Goal: Task Accomplishment & Management: Complete application form

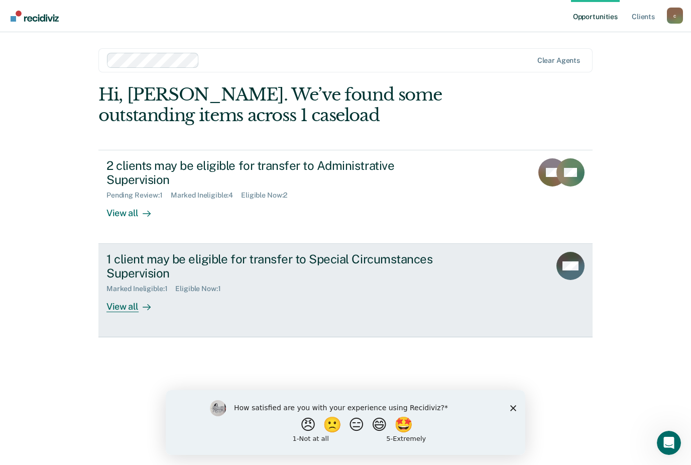
click at [329, 298] on link "1 client may be eligible for transfer to Special Circumstances Supervision Mark…" at bounding box center [345, 290] width 494 height 93
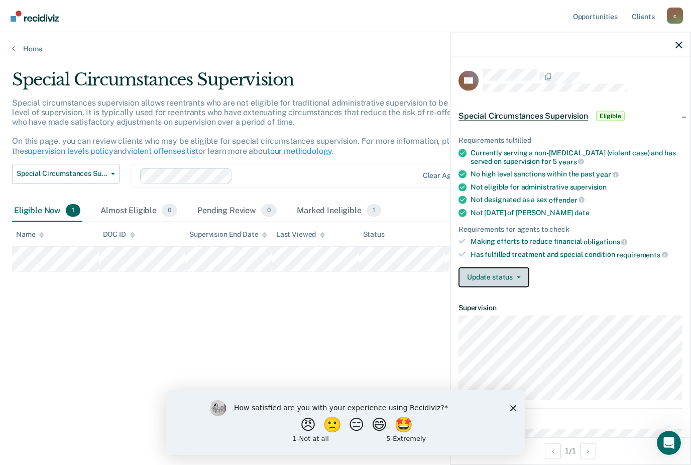
click at [500, 272] on button "Update status" at bounding box center [494, 277] width 71 height 20
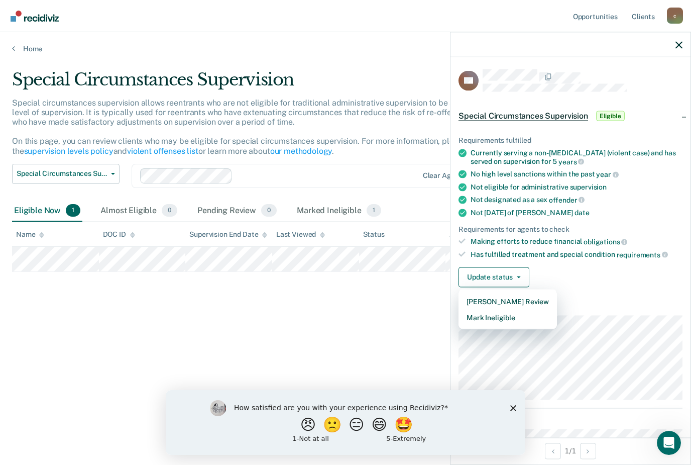
click at [596, 289] on div "Requirements fulfilled Currently serving a non-[MEDICAL_DATA] (violent case) an…" at bounding box center [571, 207] width 240 height 175
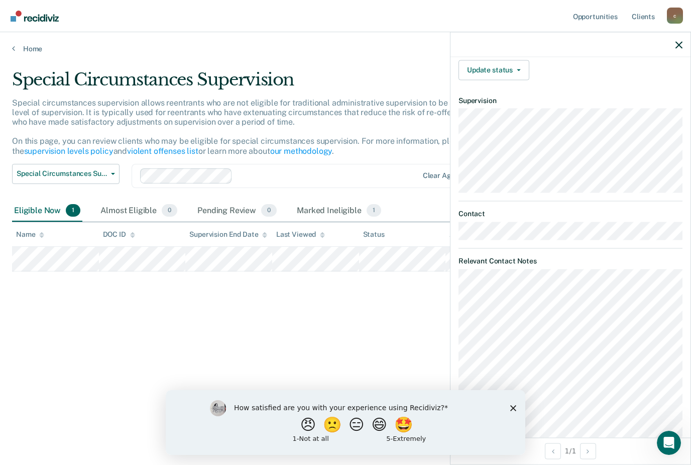
click at [516, 407] on icon "Close survey" at bounding box center [513, 408] width 6 height 6
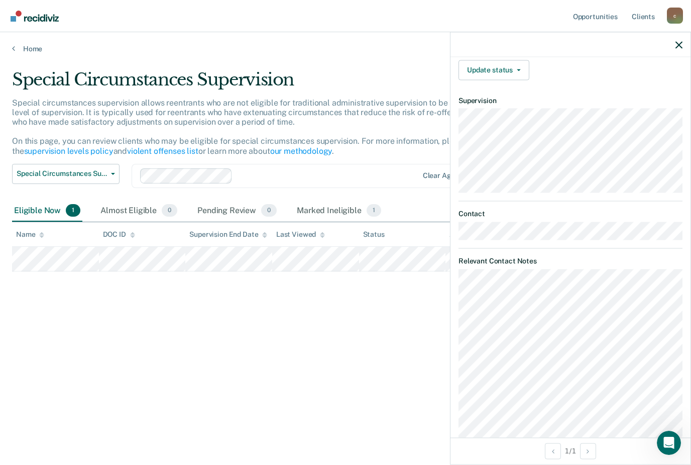
click at [360, 159] on div "Special circumstances supervision allows reentrants who are not eligible for tr…" at bounding box center [271, 131] width 519 height 66
click at [678, 43] on icon "button" at bounding box center [679, 44] width 7 height 7
click at [679, 45] on icon "button" at bounding box center [679, 44] width 7 height 7
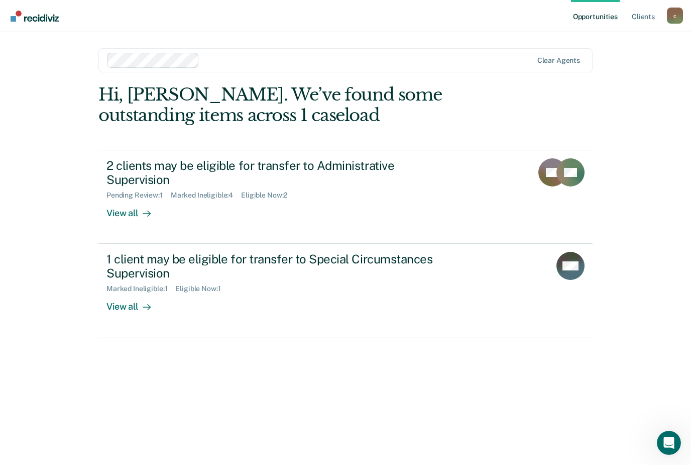
click at [369, 185] on div "2 clients may be eligible for transfer to Administrative Supervision Pending Re…" at bounding box center [295, 188] width 377 height 61
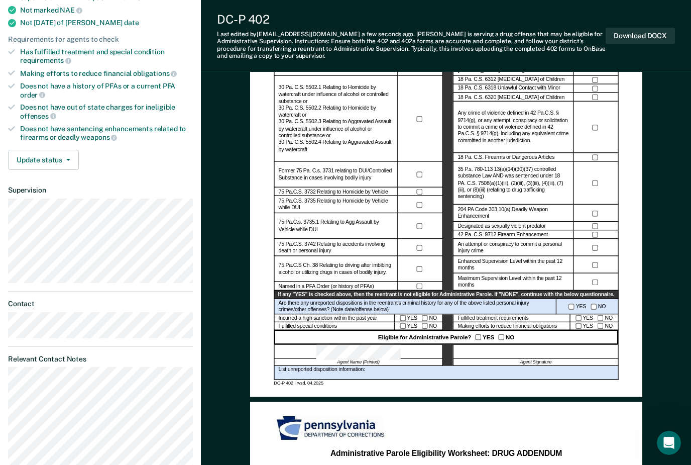
scroll to position [260, 0]
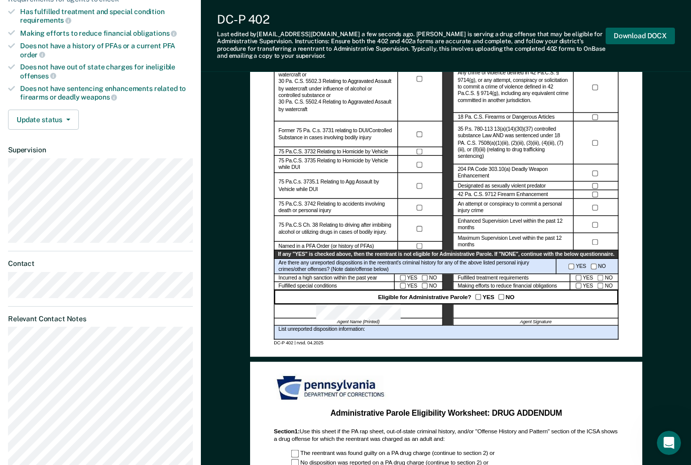
click at [660, 34] on button "Download DOCX" at bounding box center [640, 36] width 69 height 17
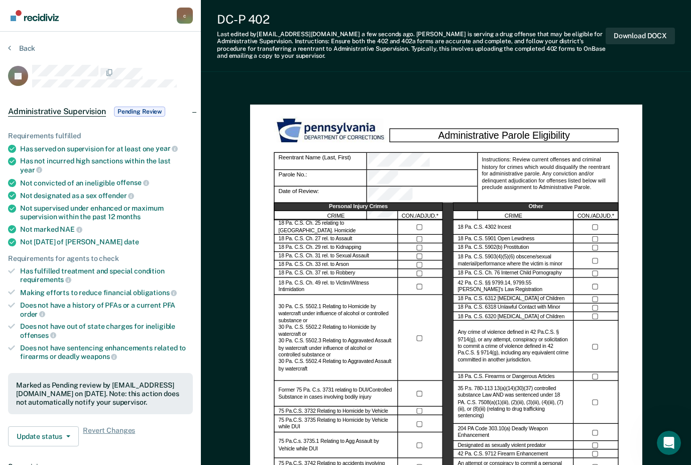
scroll to position [0, 0]
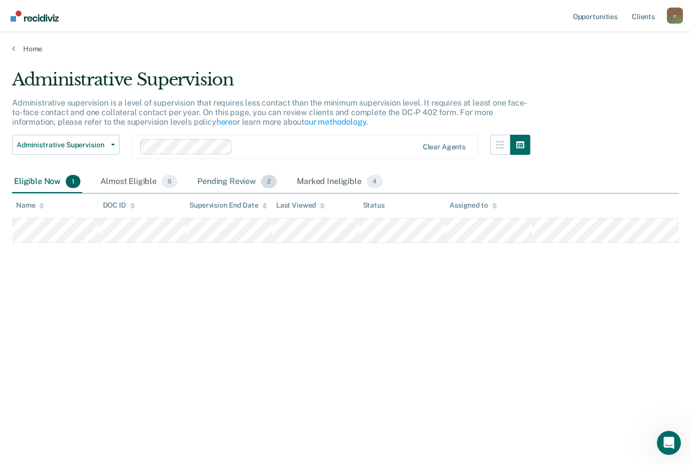
click at [262, 183] on span "2" at bounding box center [269, 181] width 16 height 13
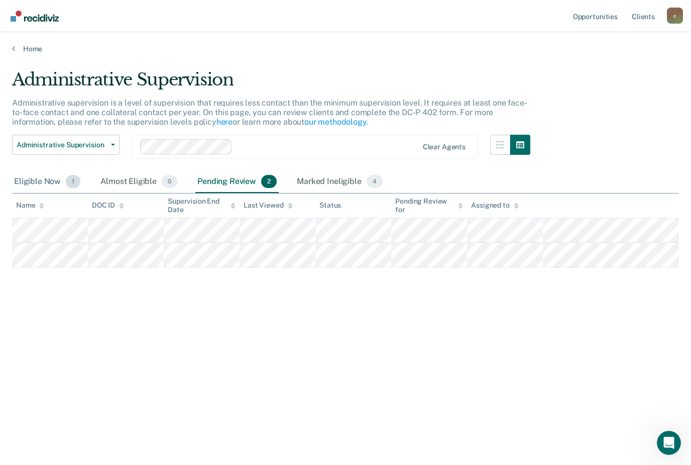
click at [63, 179] on div "Eligible Now 1" at bounding box center [47, 182] width 70 height 22
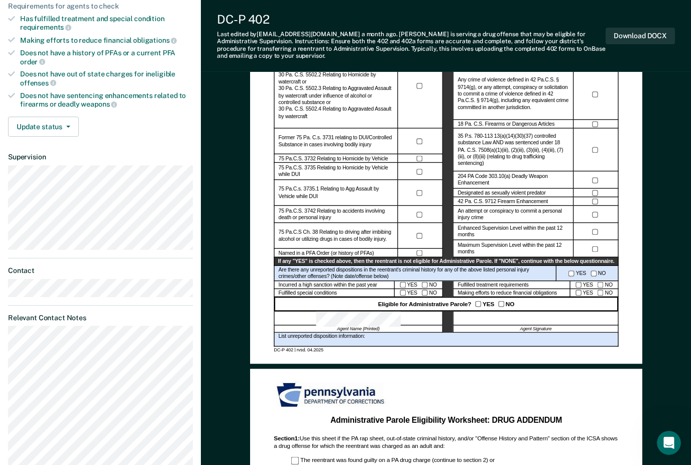
scroll to position [275, 0]
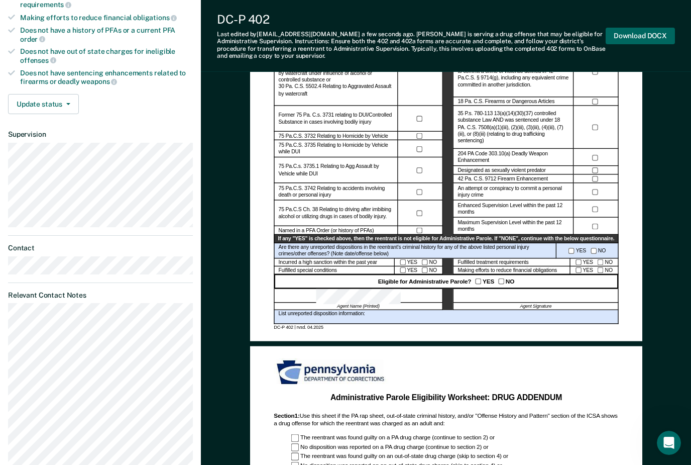
click at [630, 36] on button "Download DOCX" at bounding box center [640, 36] width 69 height 17
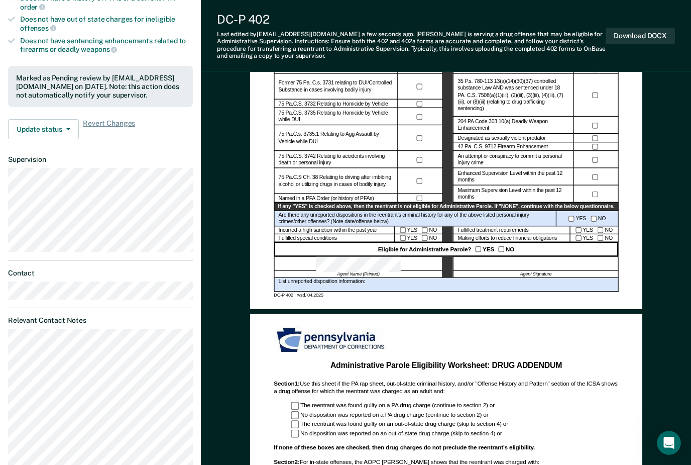
scroll to position [0, 0]
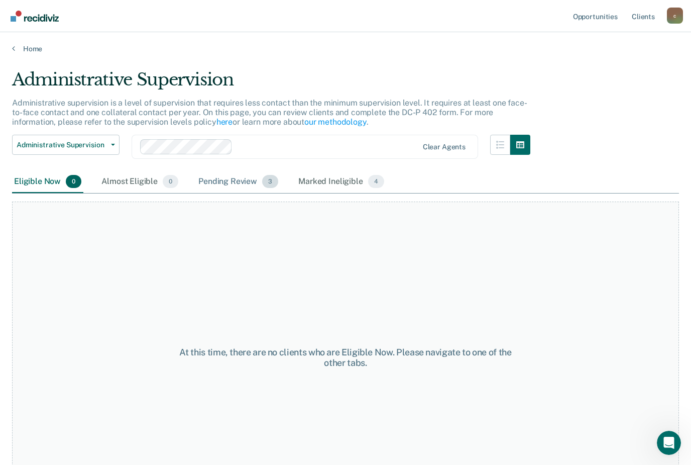
click at [260, 184] on div "Pending Review 3" at bounding box center [238, 182] width 84 height 22
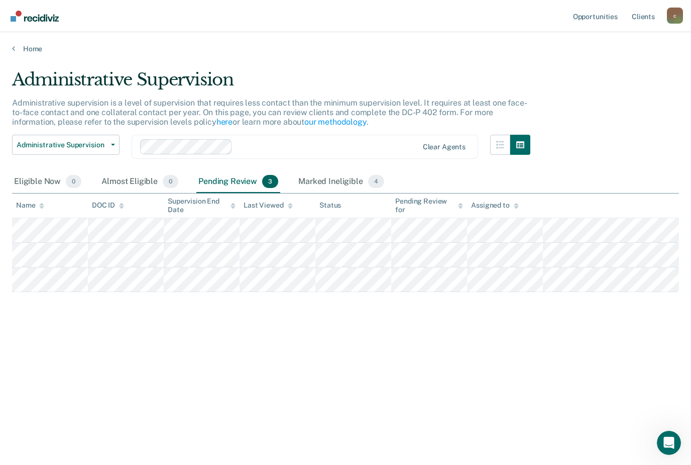
scroll to position [32, 0]
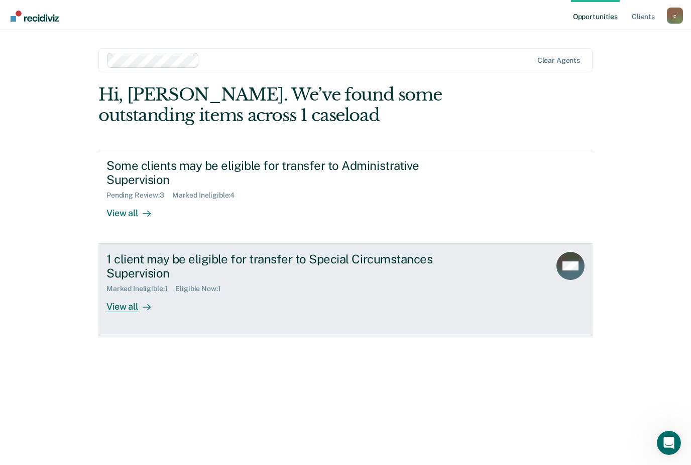
click at [313, 280] on div "Marked Ineligible : 1 Eligible Now : 1" at bounding box center [283, 286] width 353 height 13
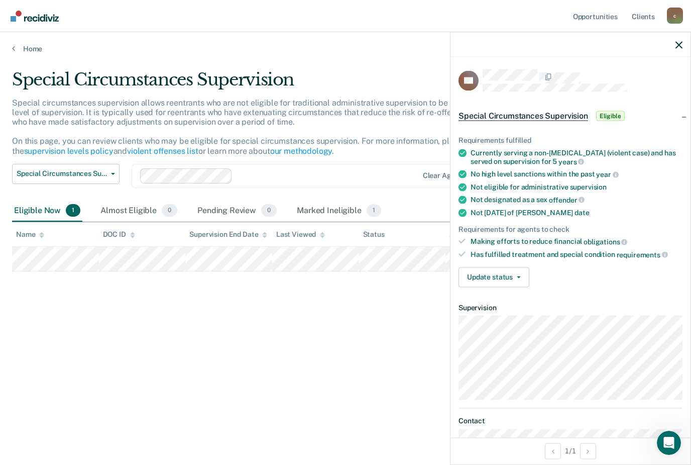
click at [363, 332] on div "Special Circumstances Supervision Special circumstances supervision allows reen…" at bounding box center [345, 229] width 667 height 320
click at [100, 165] on button "Special Circumstances Supervision" at bounding box center [66, 174] width 108 height 20
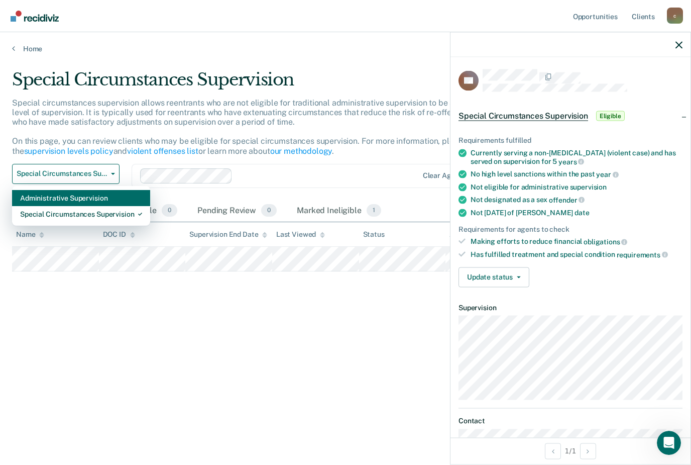
click at [92, 200] on div "Administrative Supervision" at bounding box center [81, 198] width 122 height 16
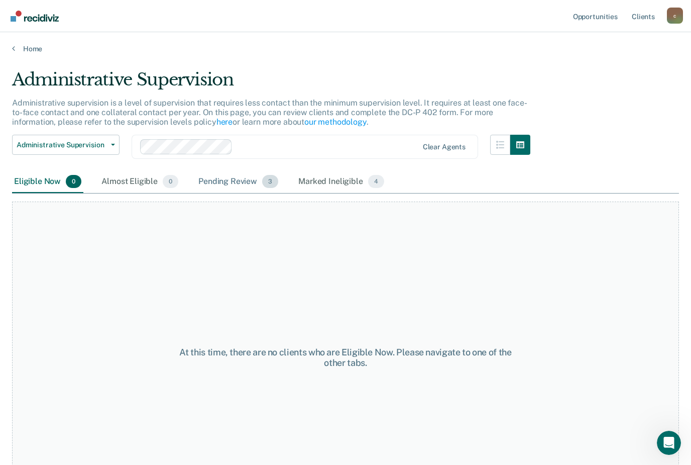
click at [227, 182] on div "Pending Review 3" at bounding box center [238, 182] width 84 height 22
